Goal: Task Accomplishment & Management: Use online tool/utility

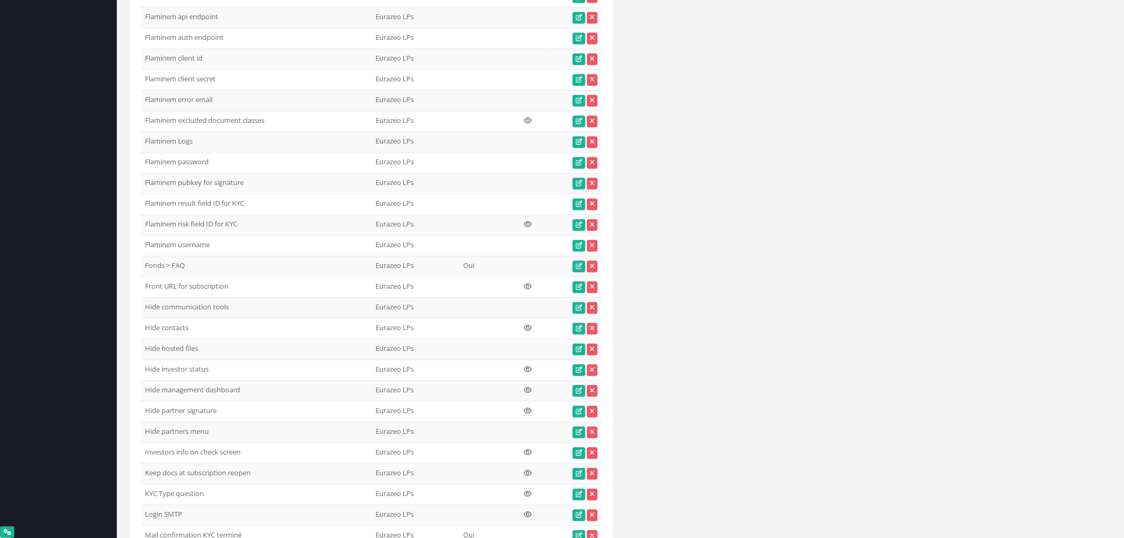
scroll to position [6010, 0]
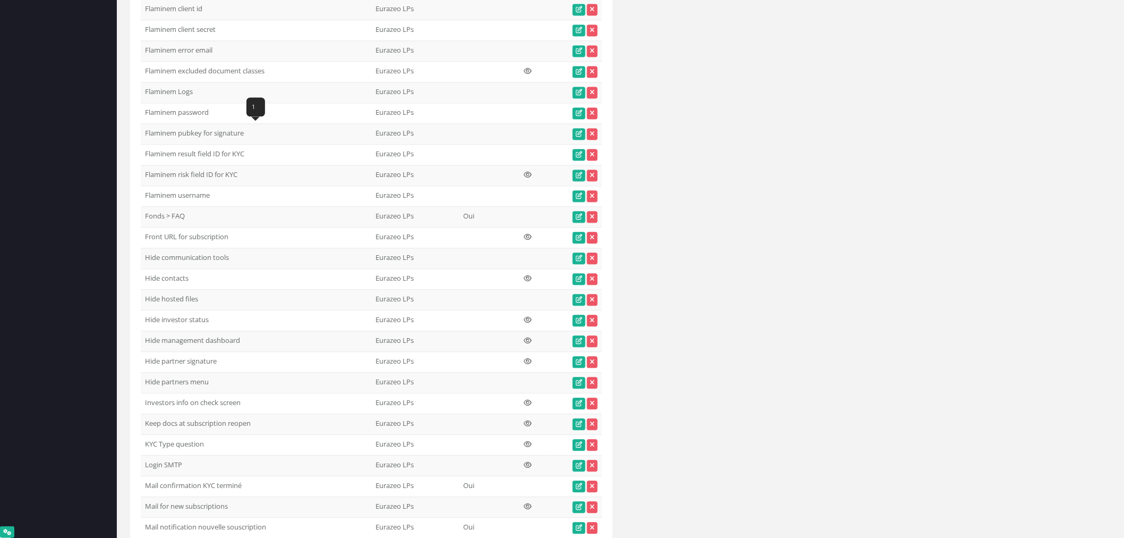
drag, startPoint x: 194, startPoint y: 134, endPoint x: 146, endPoint y: 132, distance: 48.4
click at [146, 103] on td "Flaminem Logs" at bounding box center [256, 92] width 231 height 21
copy td "Flaminem Logs"
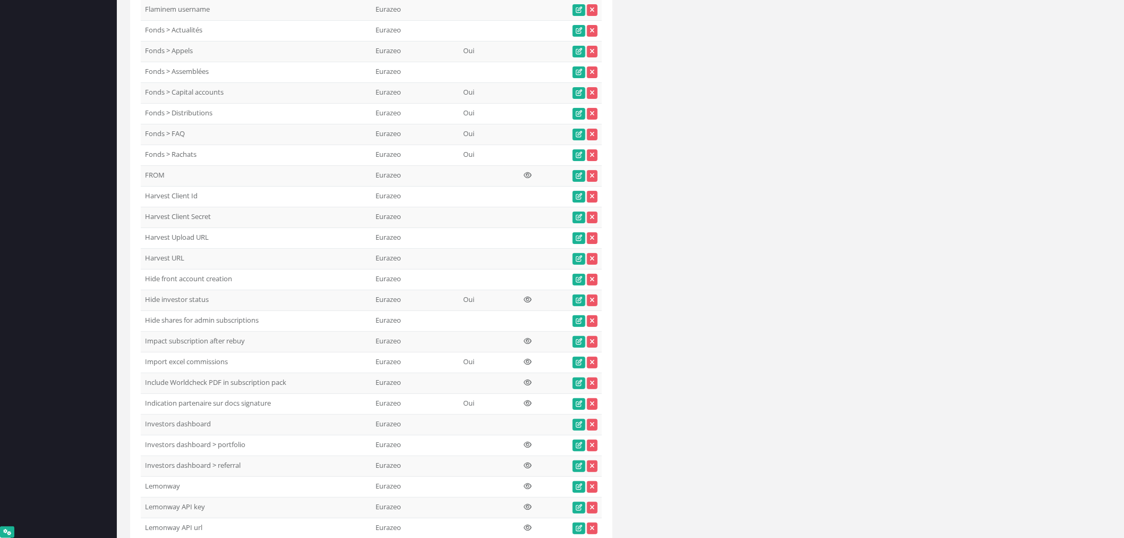
scroll to position [0, 0]
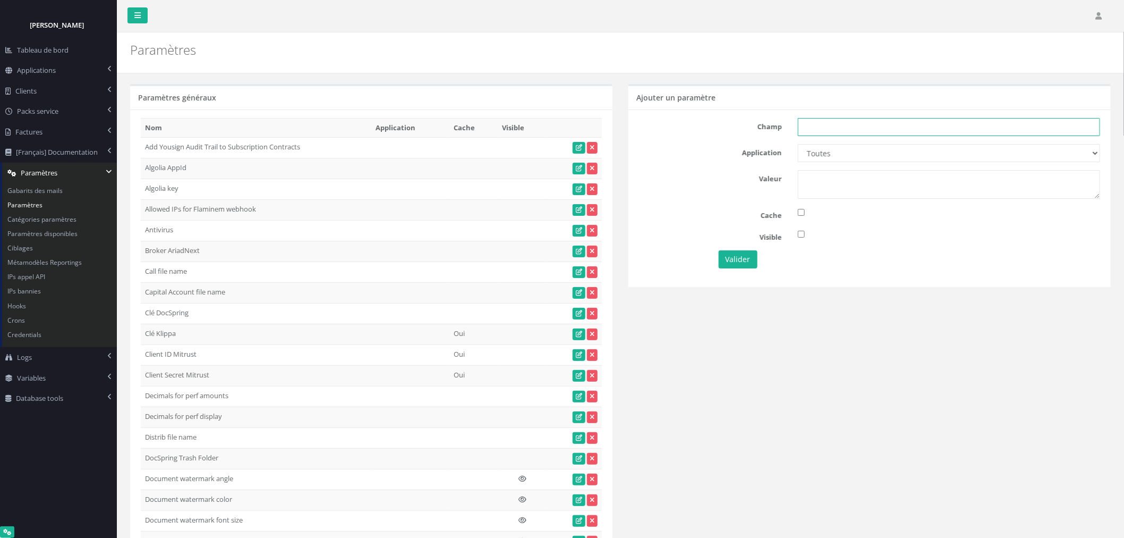
click at [912, 126] on input "text" at bounding box center [949, 127] width 302 height 18
paste input "Flaminem Logs"
type input "Flaminem Logs"
click at [865, 151] on select "Toutes Eurazeo Eurazeo LPs IH IH TESTS DEMO Partech Demo Seven 2" at bounding box center [949, 153] width 302 height 18
select select "11"
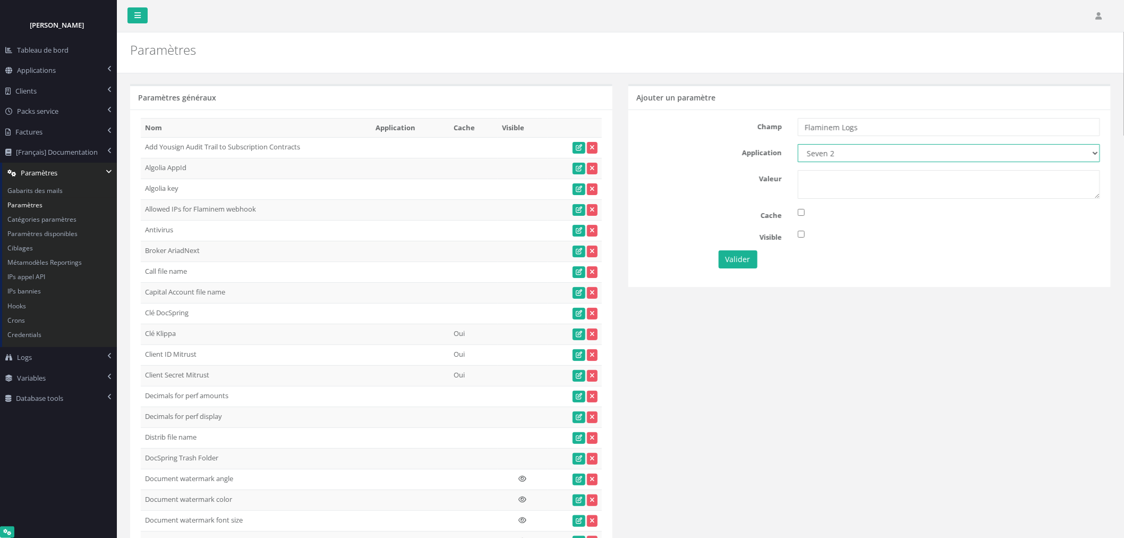
click at [798, 144] on select "Toutes Eurazeo Eurazeo LPs IH IH TESTS DEMO Partech Demo Seven 2" at bounding box center [949, 153] width 302 height 18
click at [830, 189] on textarea at bounding box center [949, 184] width 302 height 29
type textarea "1"
click at [736, 259] on button "Valider" at bounding box center [738, 259] width 39 height 18
click at [38, 64] on link "Applications" at bounding box center [58, 70] width 117 height 21
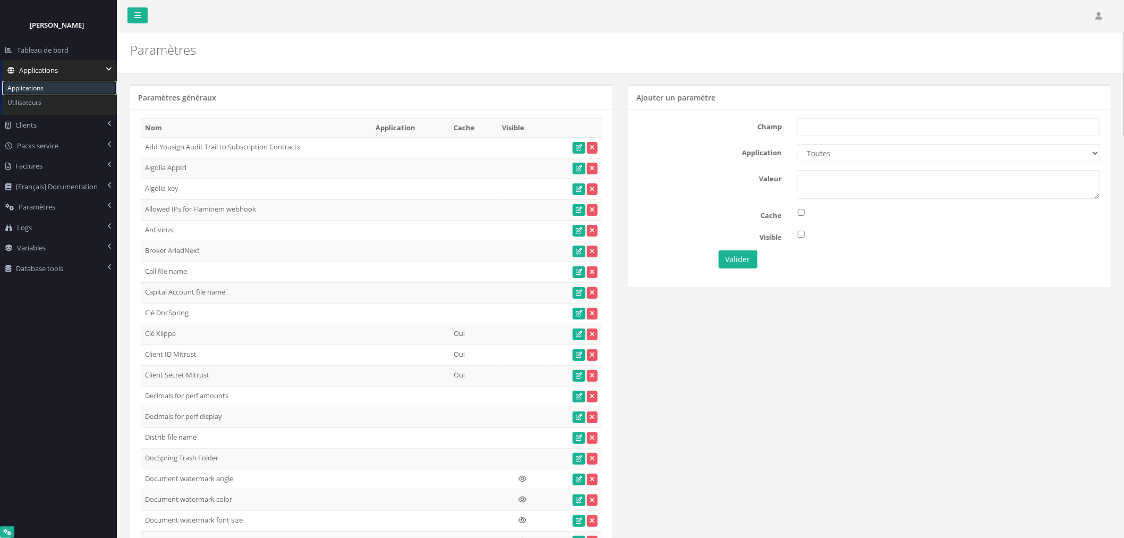
click at [20, 89] on link "Applications" at bounding box center [59, 88] width 115 height 14
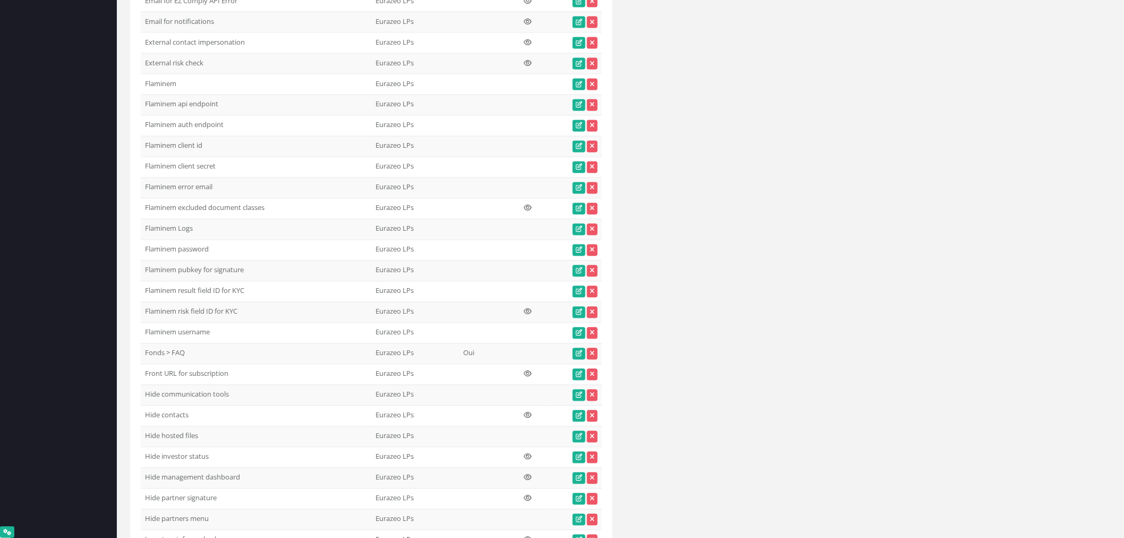
scroll to position [9891, 0]
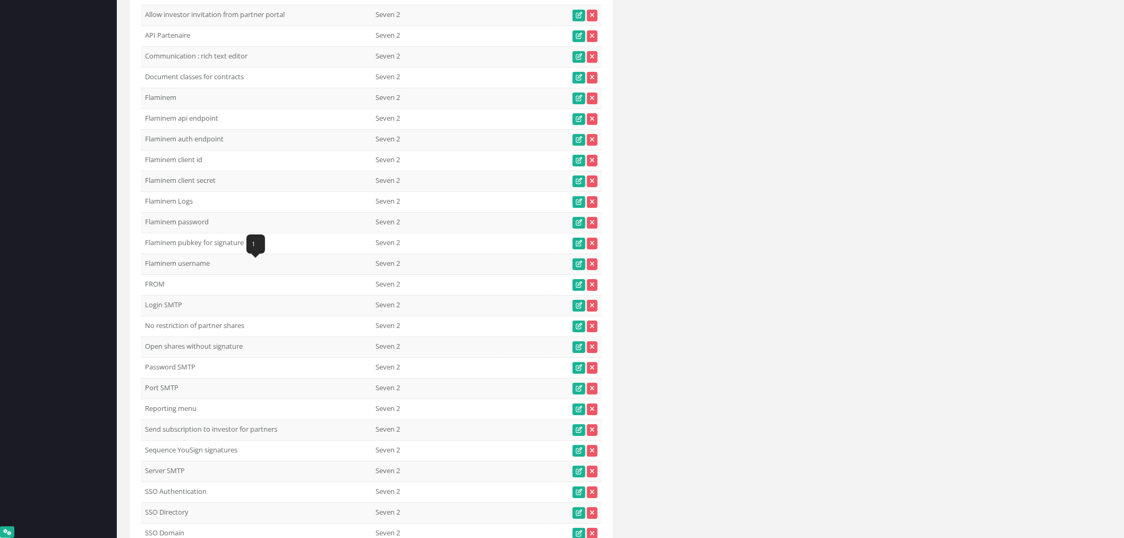
drag, startPoint x: 198, startPoint y: 270, endPoint x: 143, endPoint y: 269, distance: 54.7
click at [143, 212] on td "Flaminem Logs" at bounding box center [256, 201] width 231 height 21
copy td "Flaminem Logs"
